Goal: Book appointment/travel/reservation

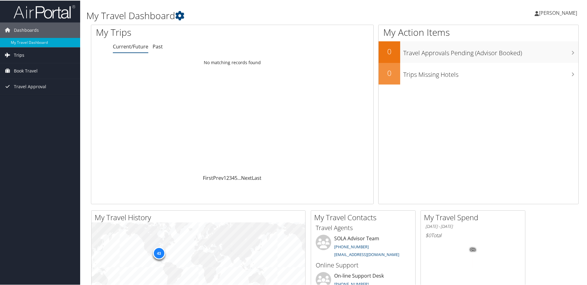
click at [11, 50] on icon at bounding box center [7, 54] width 9 height 9
click at [27, 66] on link "Current/Future Trips" at bounding box center [40, 66] width 80 height 9
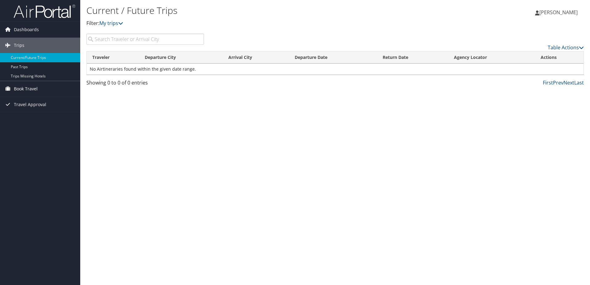
click at [31, 88] on span "Book Travel" at bounding box center [26, 88] width 24 height 15
click at [26, 124] on span "Travel Approval" at bounding box center [30, 122] width 32 height 15
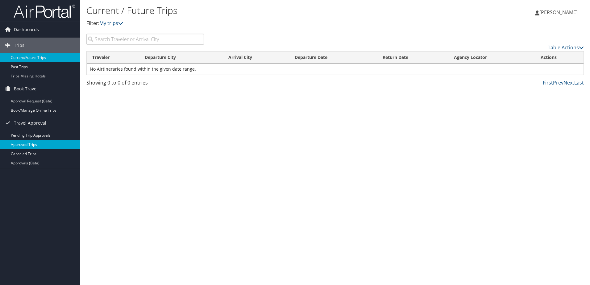
click at [23, 145] on link "Approved Trips" at bounding box center [40, 144] width 80 height 9
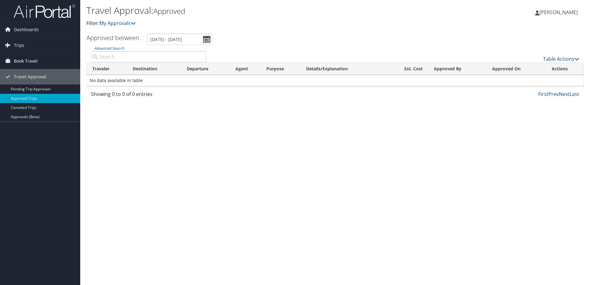
click at [24, 61] on span "Book Travel" at bounding box center [26, 60] width 24 height 15
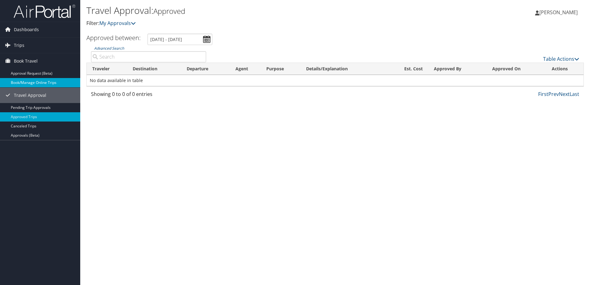
click at [25, 83] on link "Book/Manage Online Trips" at bounding box center [40, 82] width 80 height 9
